Goal: Information Seeking & Learning: Learn about a topic

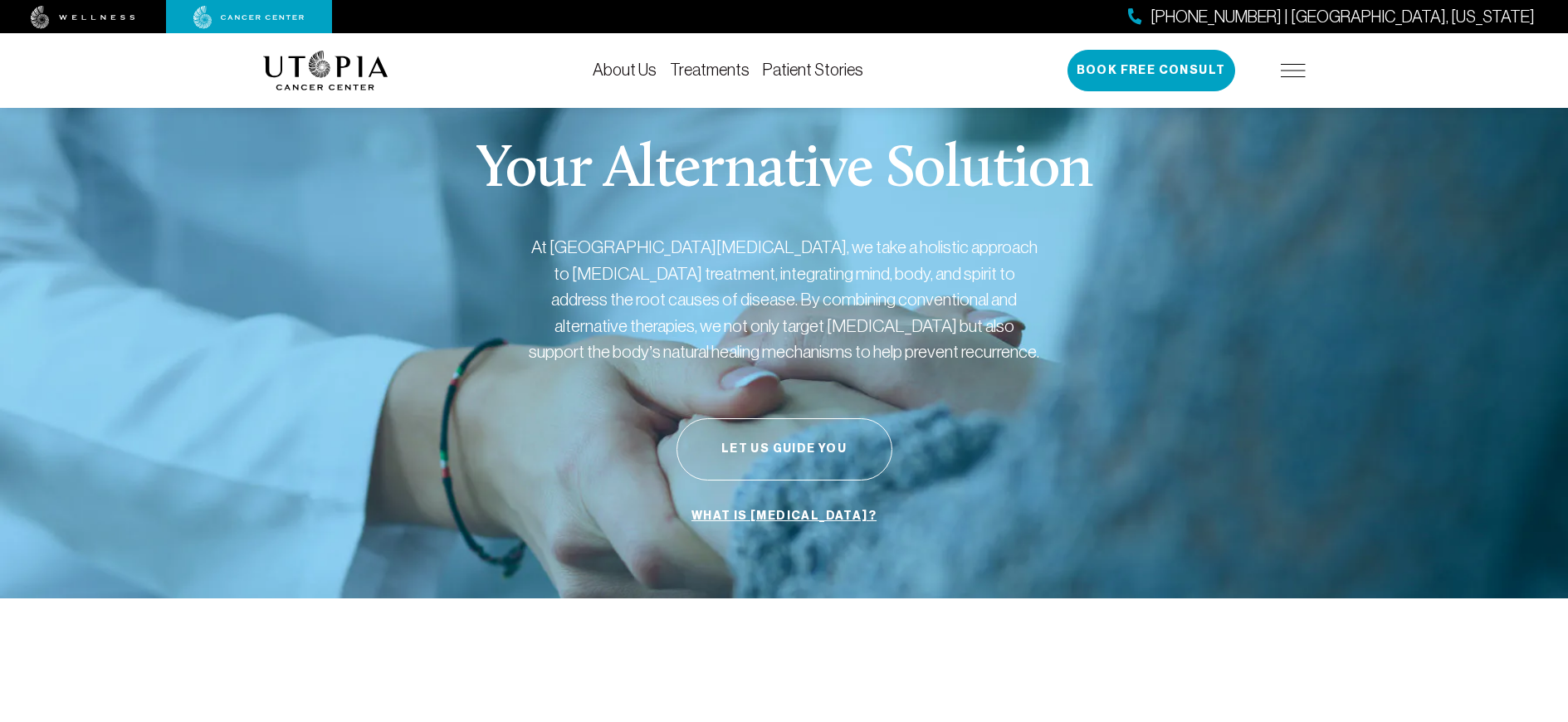
click at [701, 66] on link "Treatments" at bounding box center [709, 70] width 79 height 19
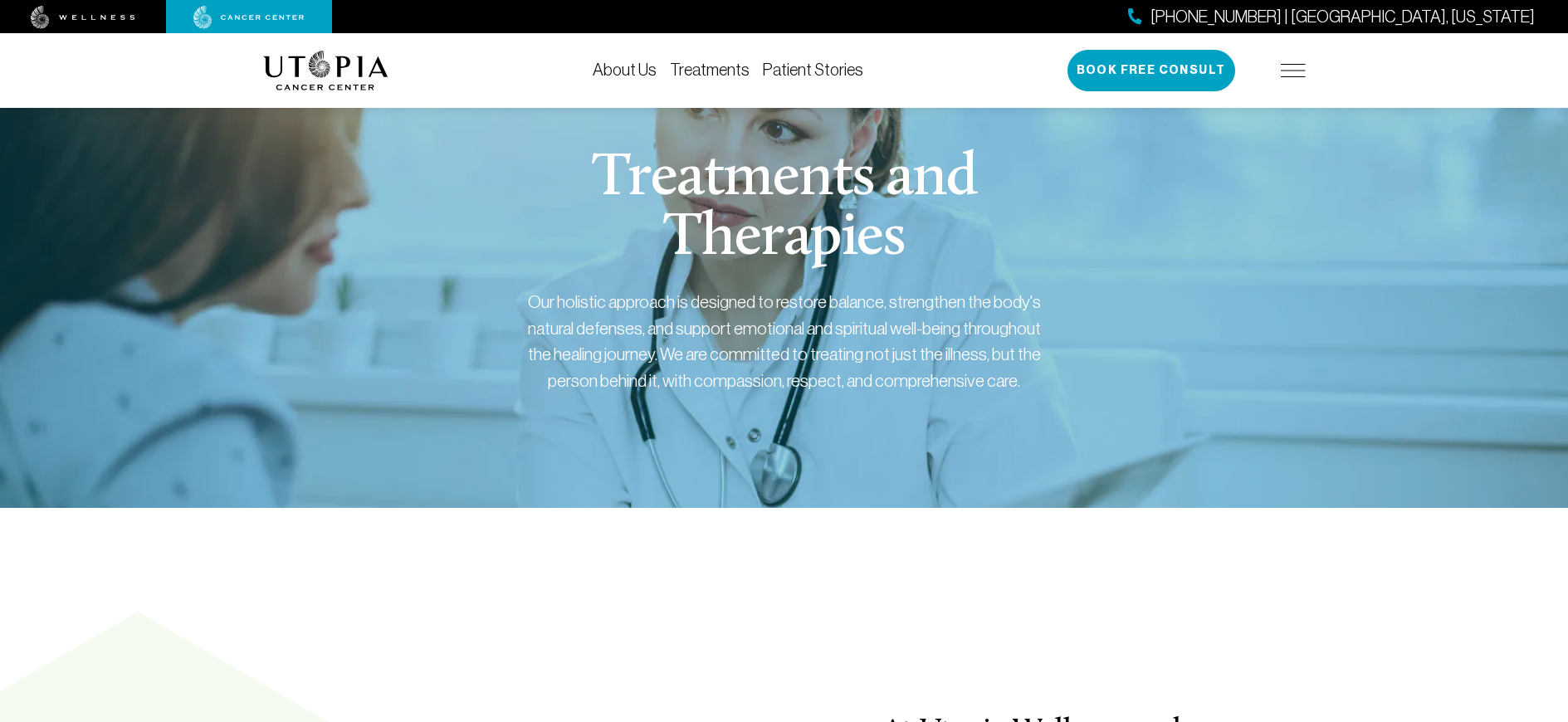
click at [638, 74] on link "About Us" at bounding box center [625, 70] width 64 height 19
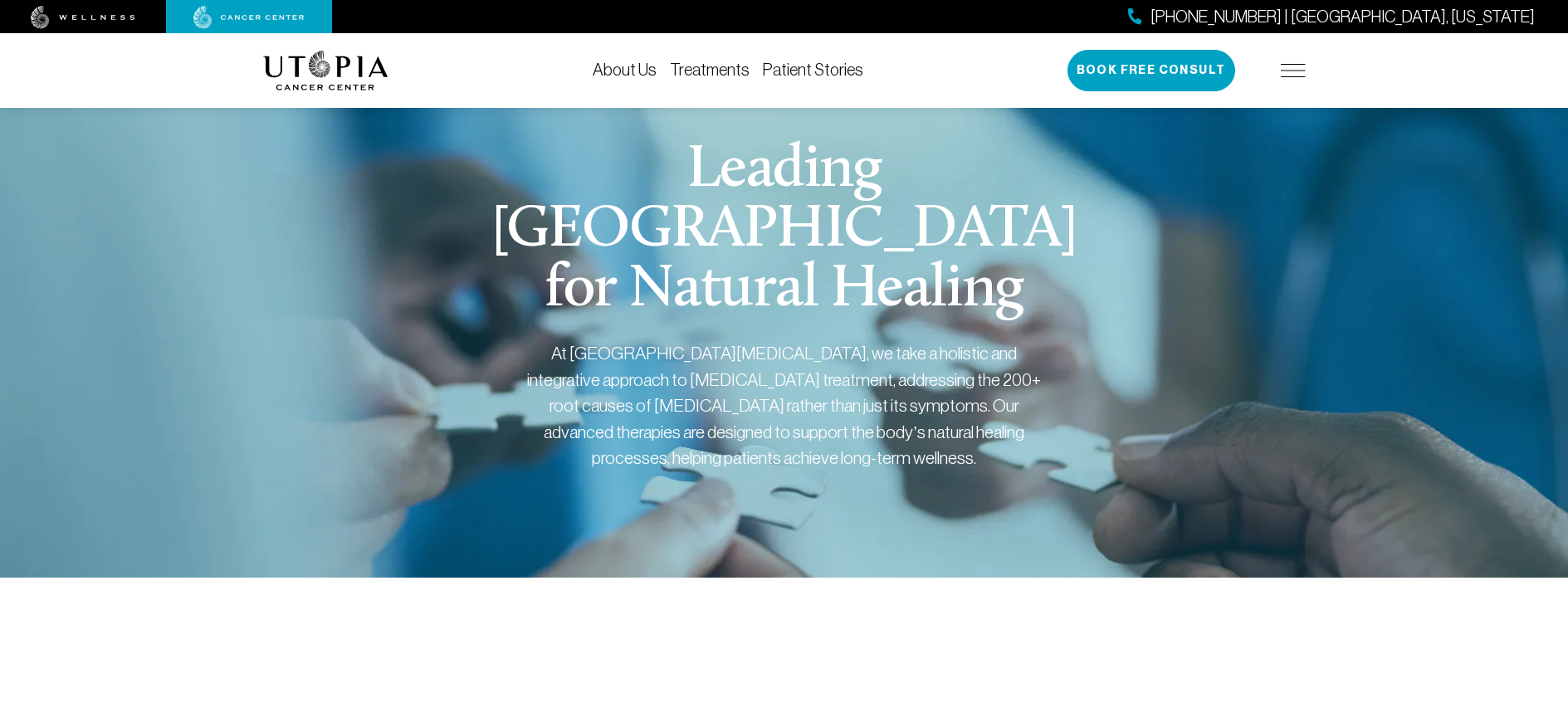
click at [1289, 74] on img at bounding box center [1293, 71] width 24 height 14
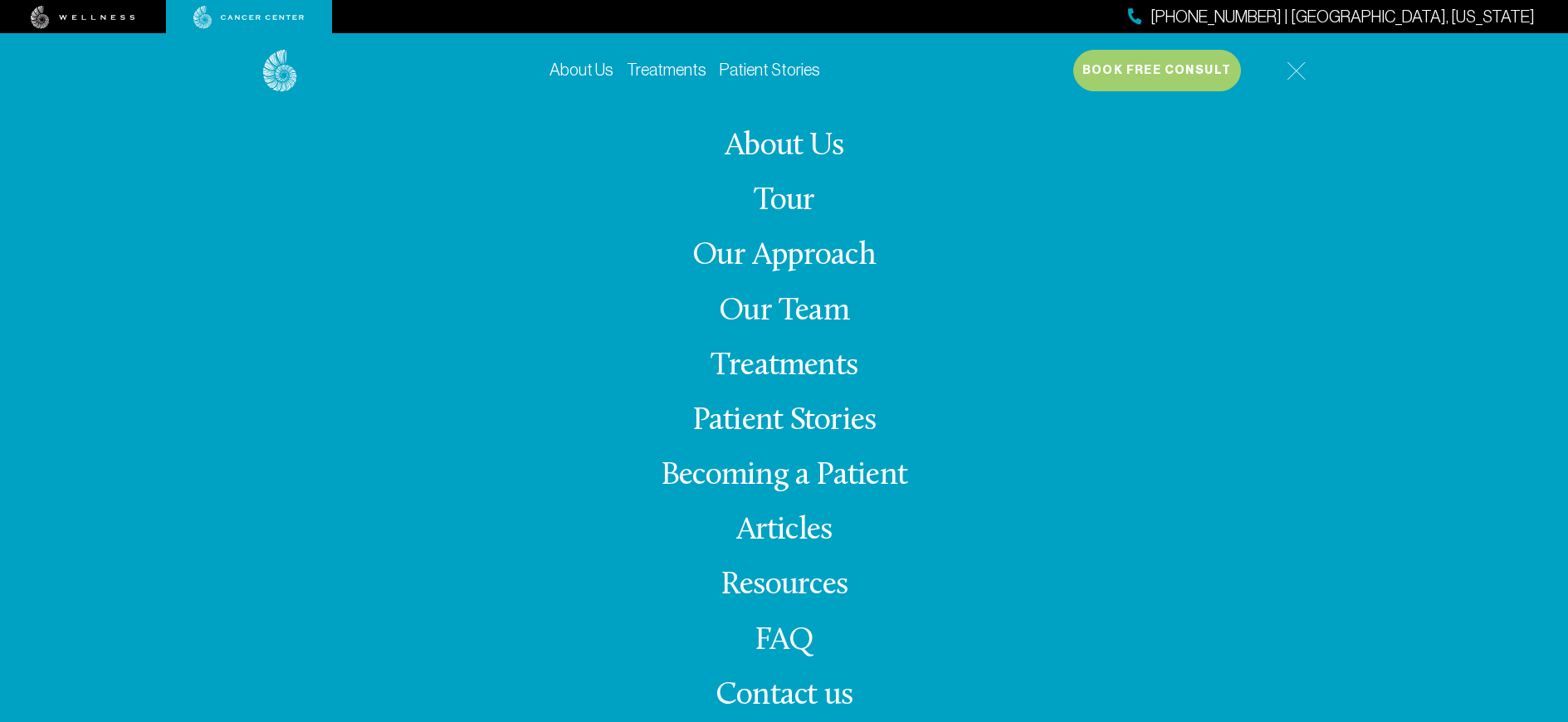
scroll to position [3, 0]
click at [806, 356] on link "Treatments" at bounding box center [784, 366] width 147 height 32
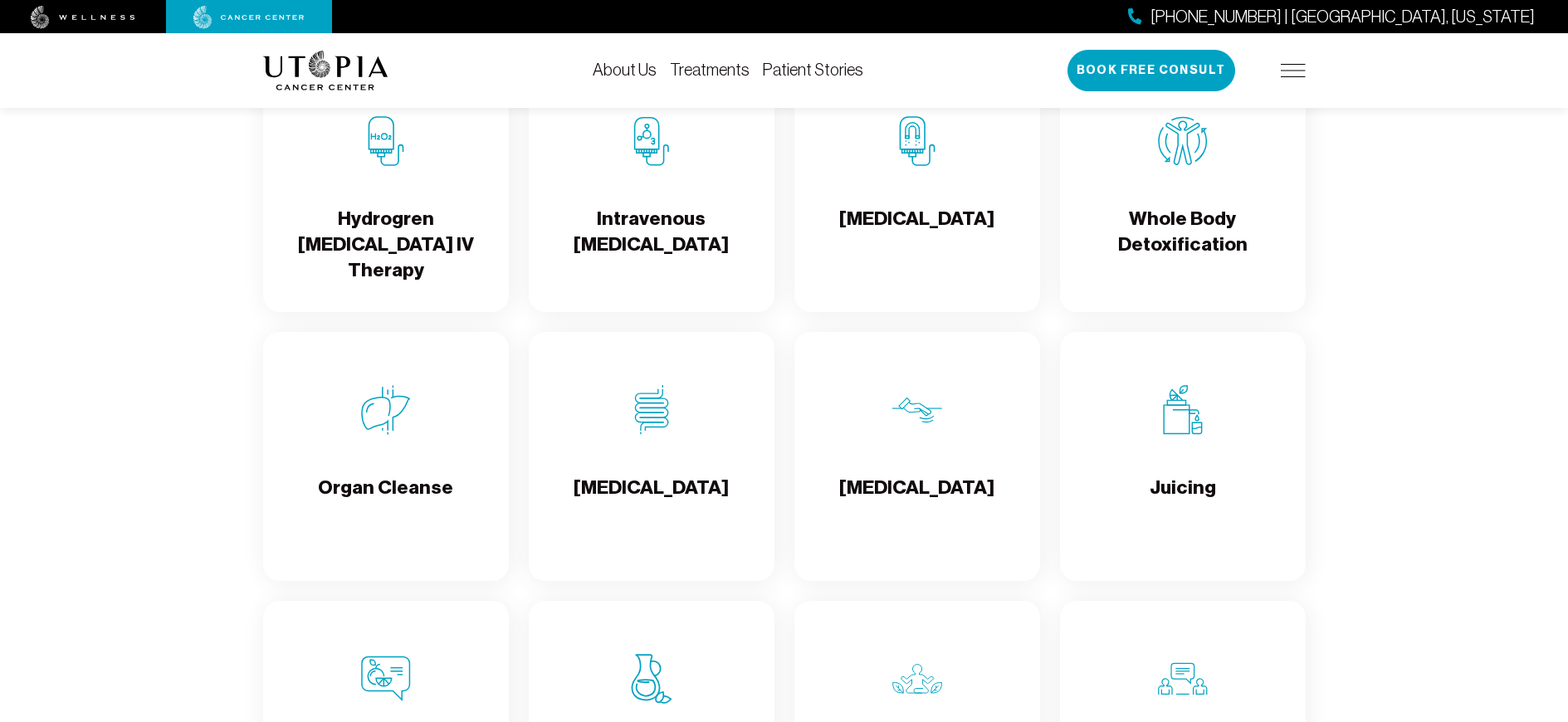
scroll to position [2028, 0]
click at [925, 220] on h4 "[MEDICAL_DATA]" at bounding box center [917, 231] width 155 height 54
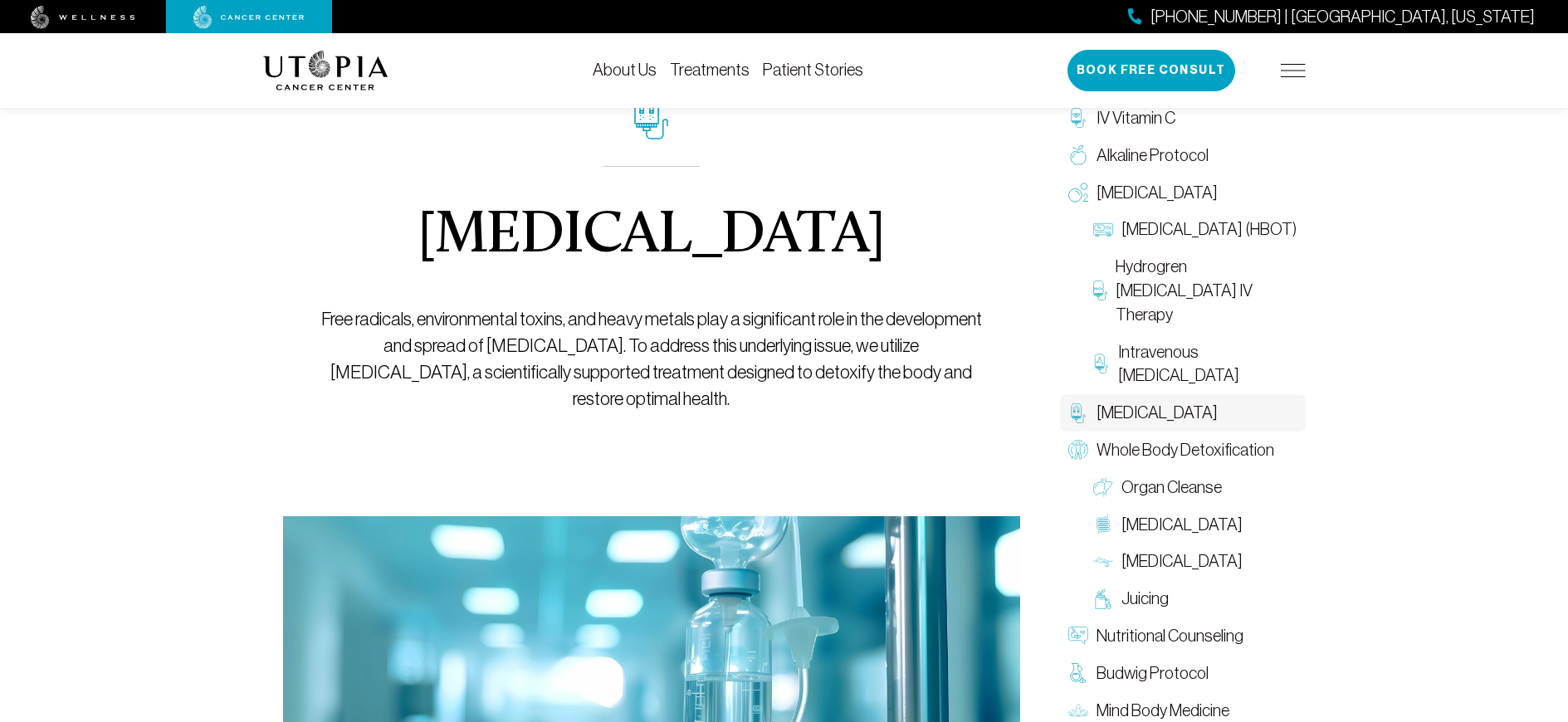
scroll to position [560, 0]
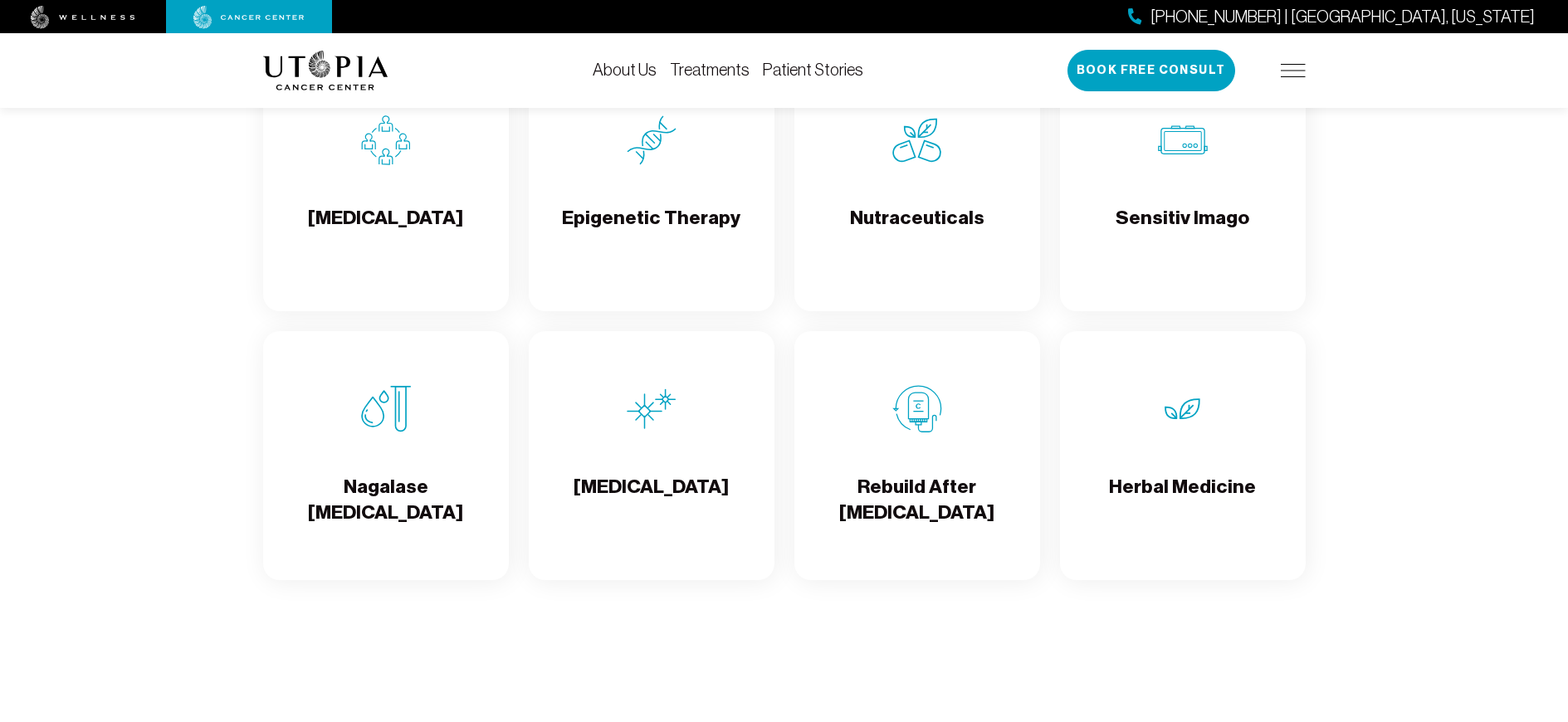
scroll to position [2836, 0]
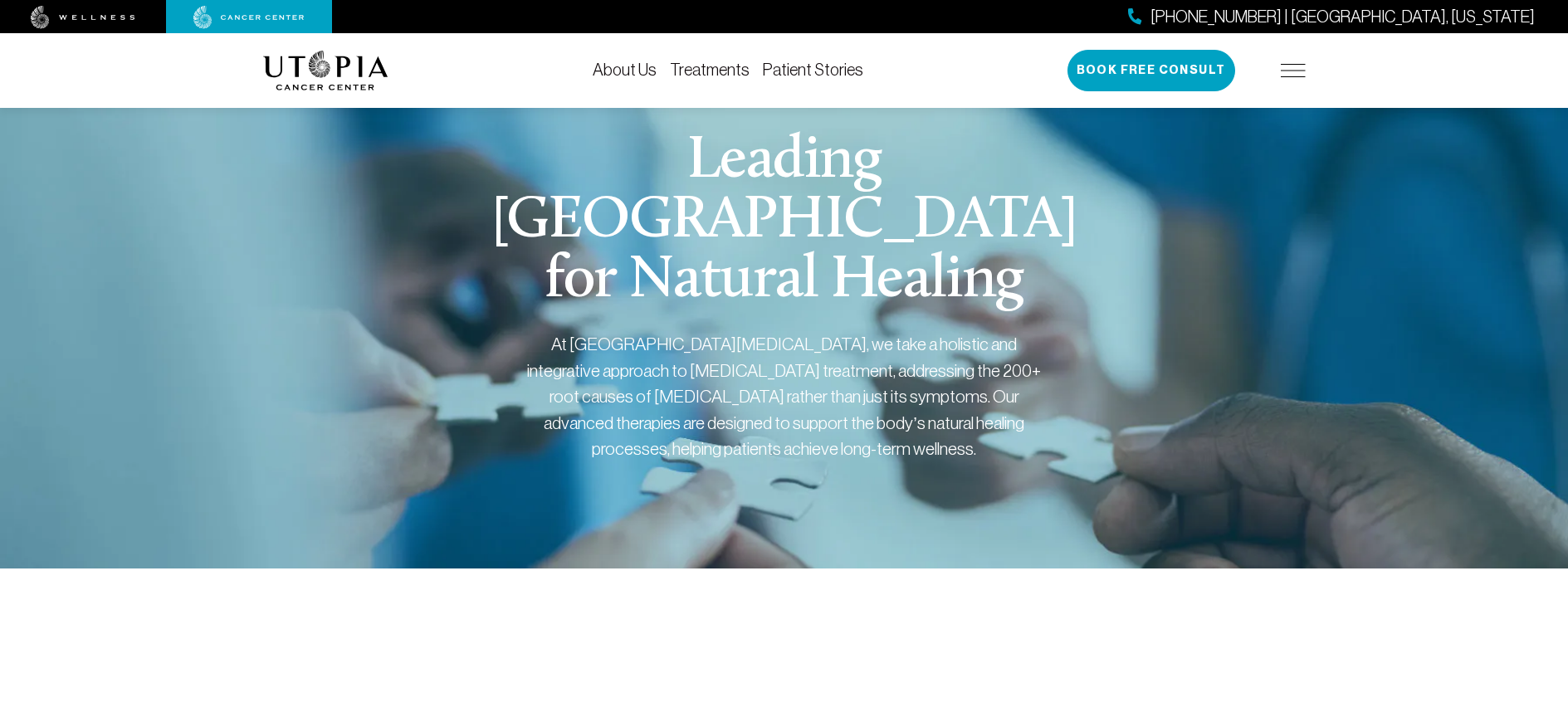
scroll to position [3, 0]
